Goal: Find specific page/section: Find specific page/section

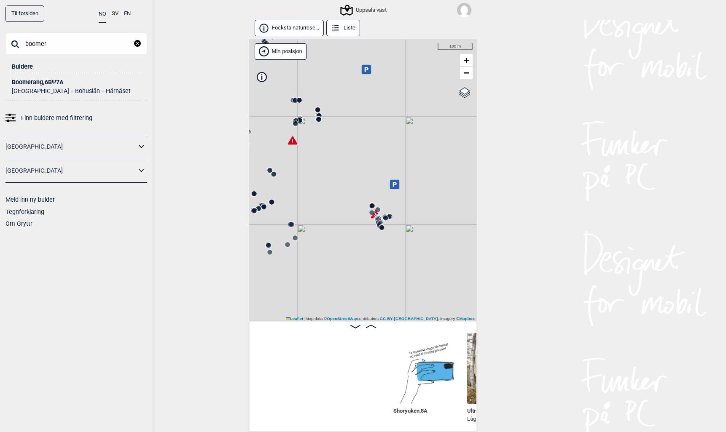
scroll to position [0, 224]
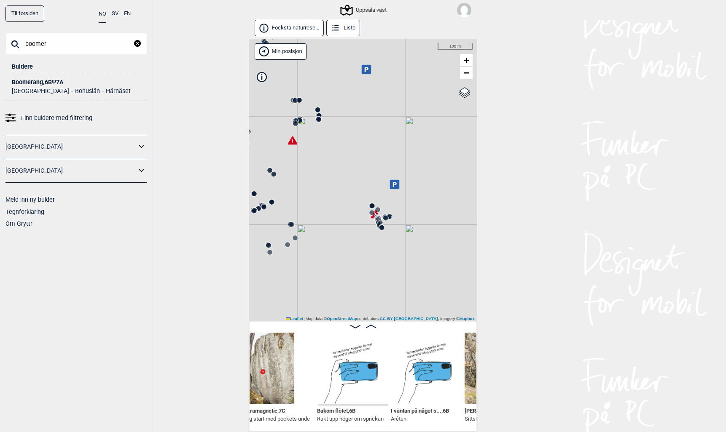
click at [70, 39] on input "boomer" at bounding box center [76, 44] width 142 height 22
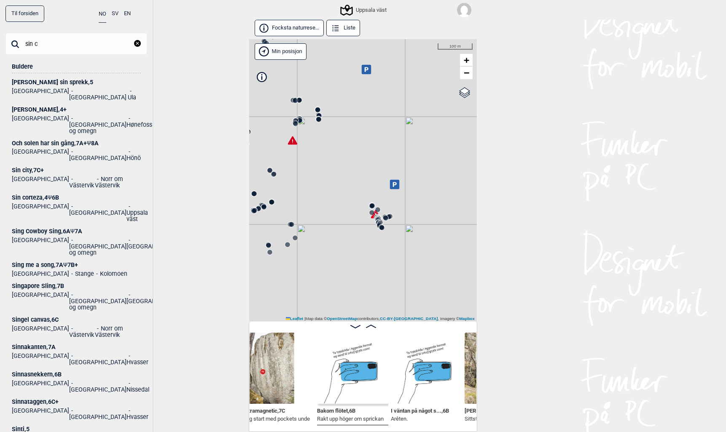
type input "sin c"
click at [33, 195] on div "Sin corteza , 4 Ψ 6B" at bounding box center [76, 198] width 129 height 6
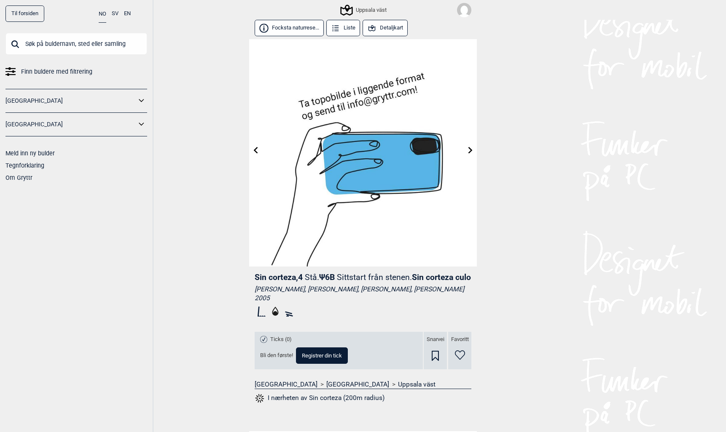
click at [388, 26] on button "Detaljkart" at bounding box center [384, 28] width 45 height 16
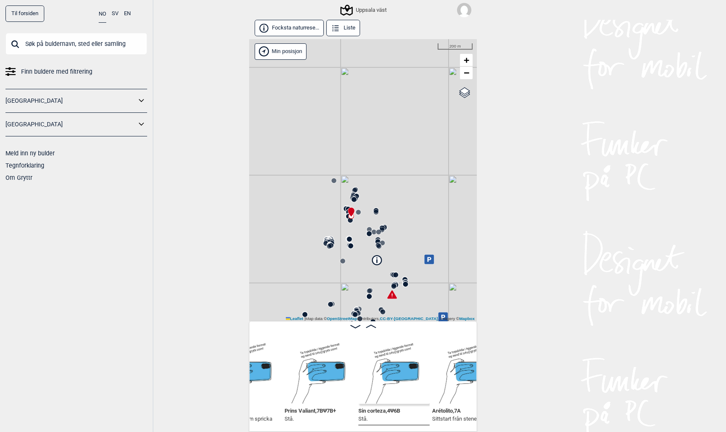
scroll to position [0, 3029]
